Goal: Task Accomplishment & Management: Manage account settings

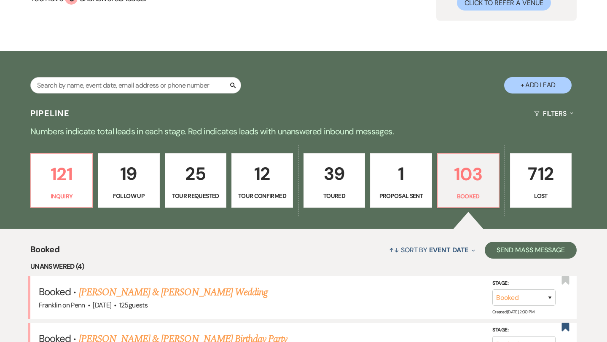
scroll to position [96, 0]
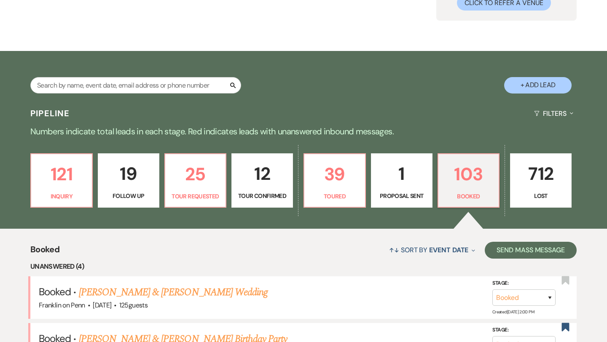
click at [137, 180] on p "19" at bounding box center [128, 174] width 51 height 28
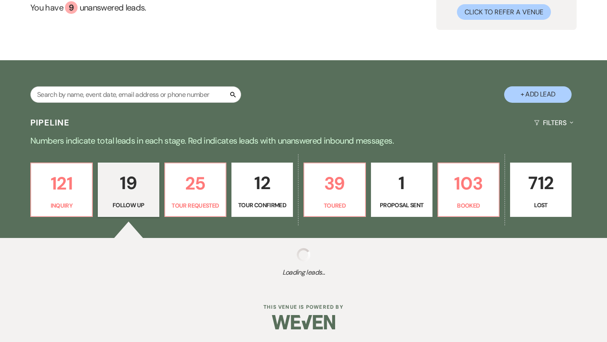
select select "9"
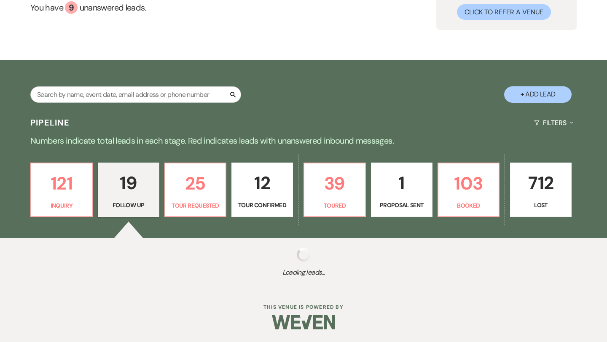
select select "9"
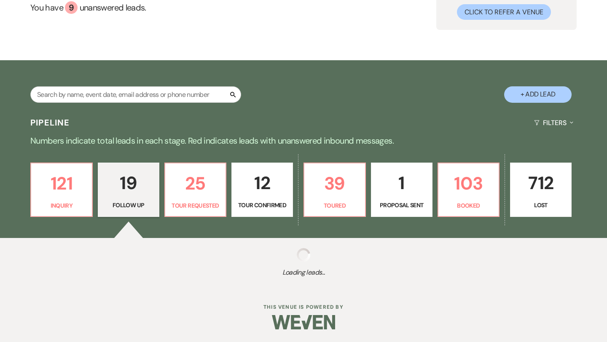
select select "9"
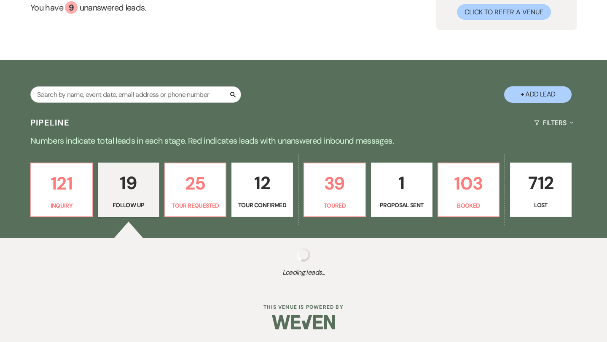
select select "9"
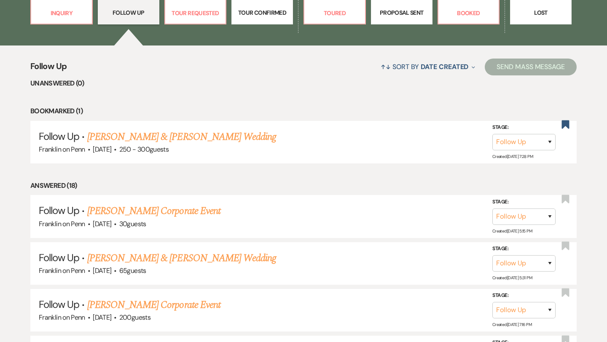
scroll to position [361, 0]
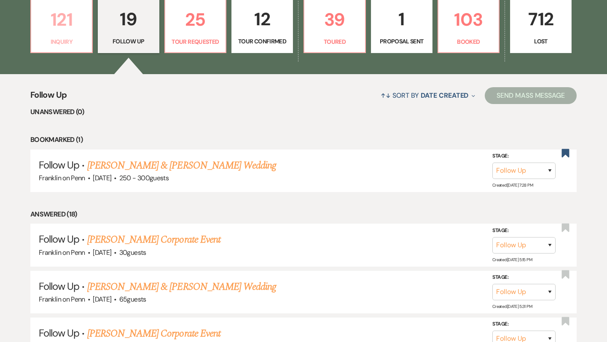
click at [60, 24] on p "121" at bounding box center [61, 19] width 51 height 28
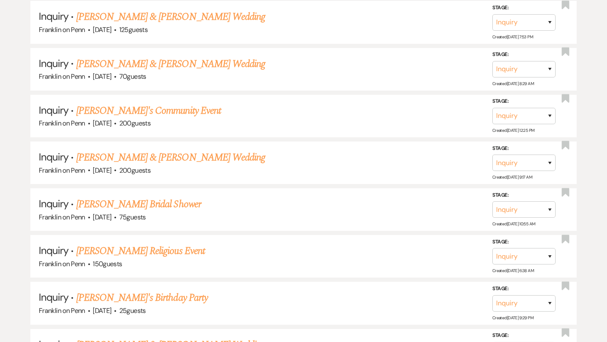
scroll to position [709, 0]
click at [150, 204] on link "[PERSON_NAME] Bridal Shower" at bounding box center [138, 203] width 125 height 15
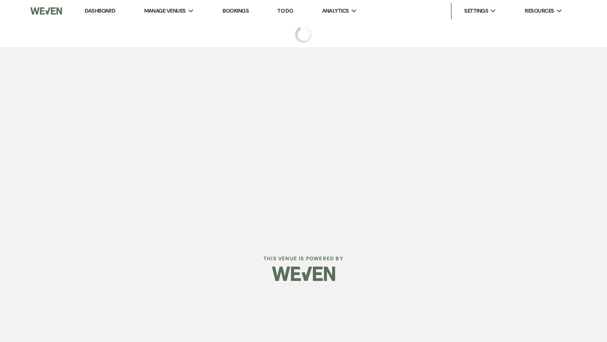
select select "5"
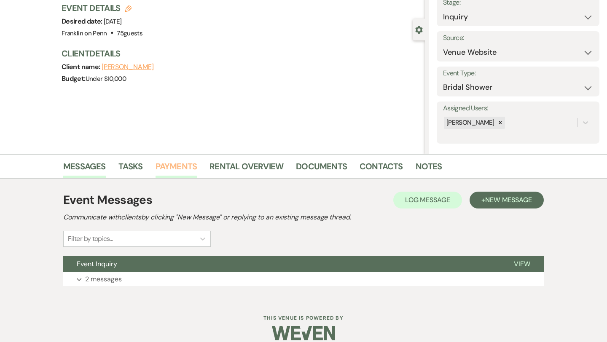
scroll to position [68, 0]
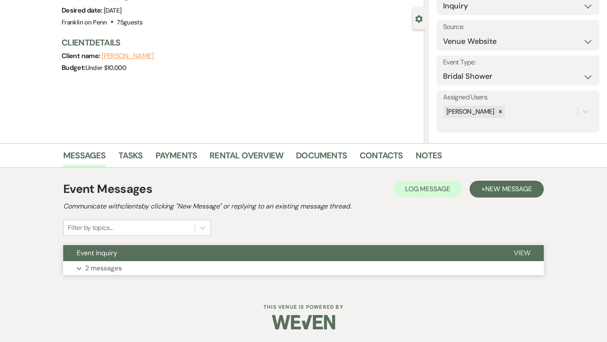
click at [110, 271] on p "2 messages" at bounding box center [103, 268] width 37 height 11
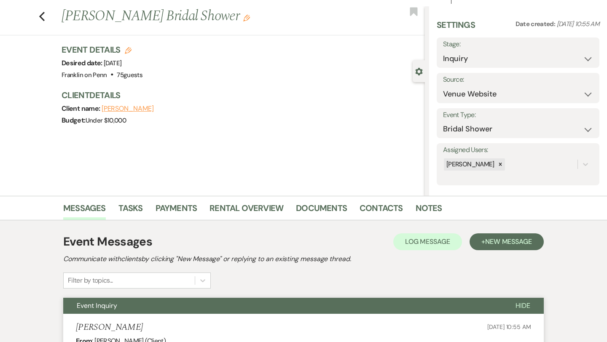
scroll to position [0, 0]
